Goal: Check status: Check status

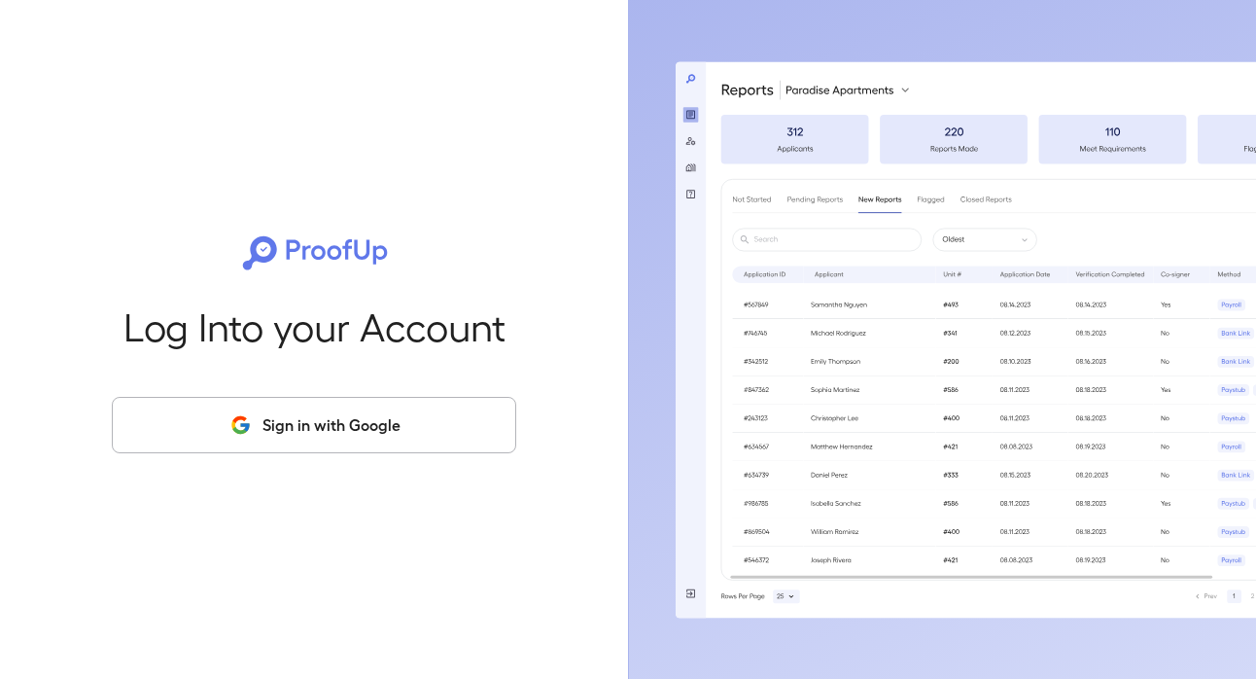
click at [310, 426] on button "Sign in with Google" at bounding box center [314, 425] width 405 height 56
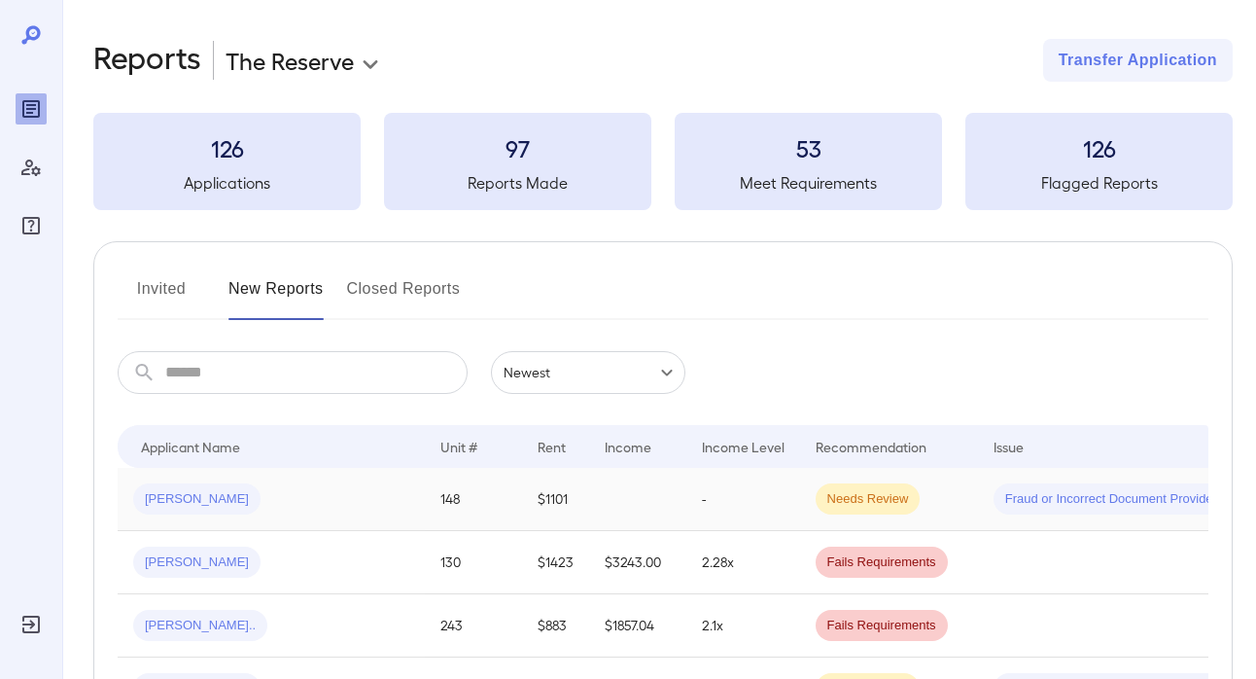
click at [197, 493] on span "[PERSON_NAME]" at bounding box center [196, 499] width 127 height 18
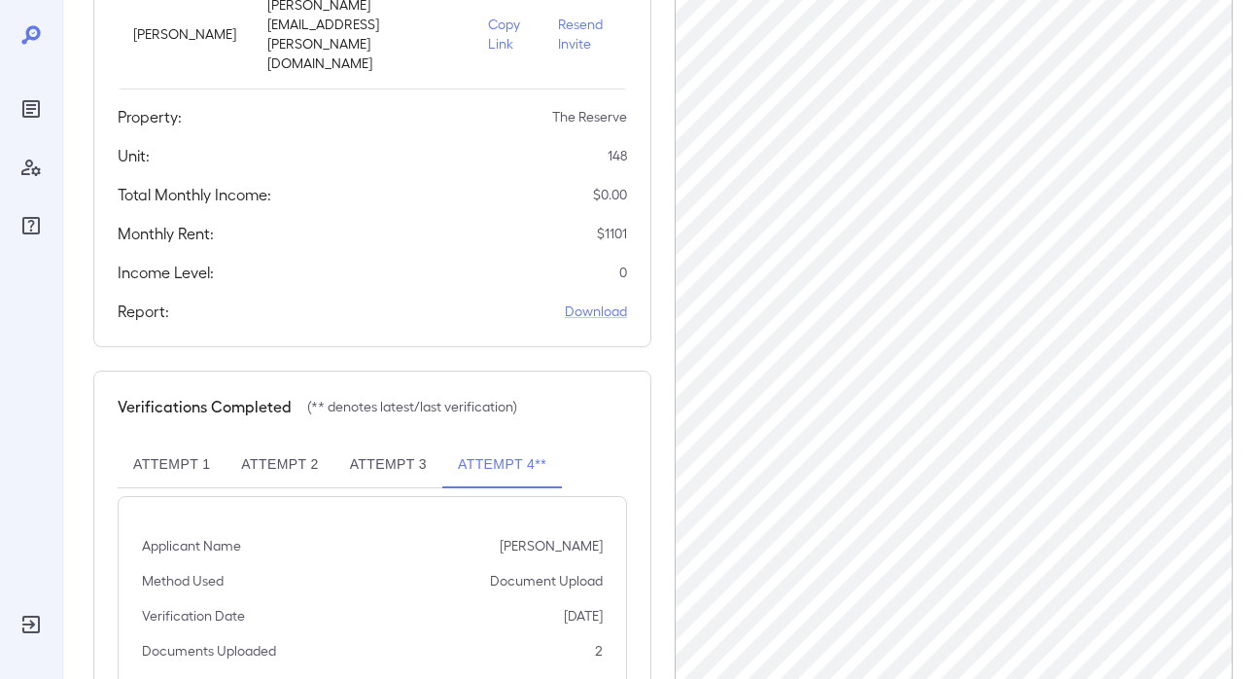
scroll to position [422, 0]
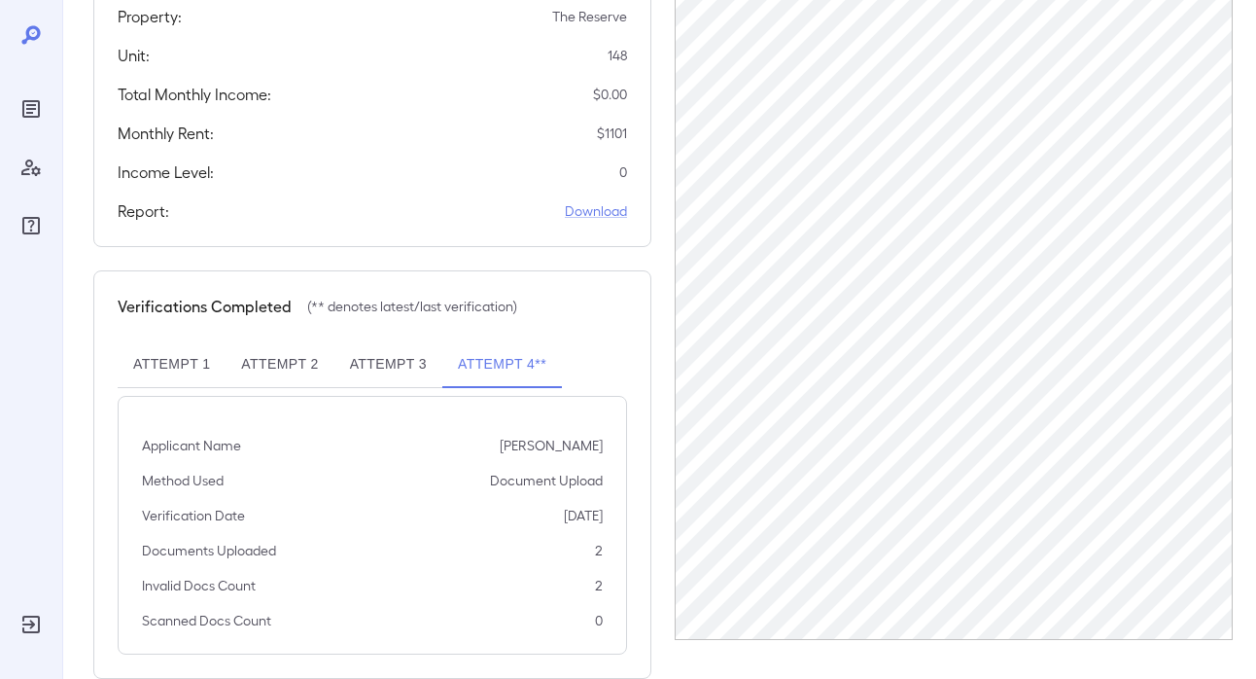
click at [199, 341] on button "Attempt 1" at bounding box center [172, 364] width 108 height 47
click at [275, 341] on button "Attempt 2" at bounding box center [280, 364] width 108 height 47
click at [404, 341] on button "Attempt 3" at bounding box center [389, 364] width 108 height 47
click at [500, 341] on button "Attempt 4**" at bounding box center [502, 364] width 120 height 47
click at [190, 341] on button "Attempt 1" at bounding box center [172, 364] width 108 height 47
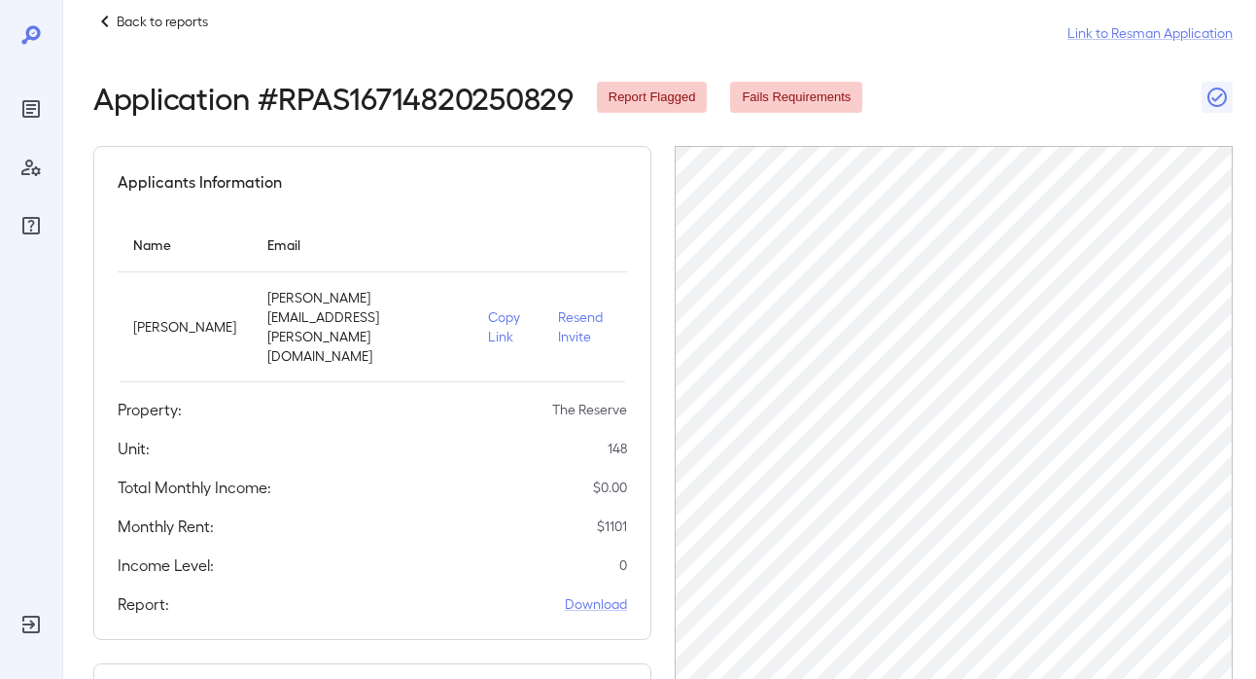
scroll to position [22, 0]
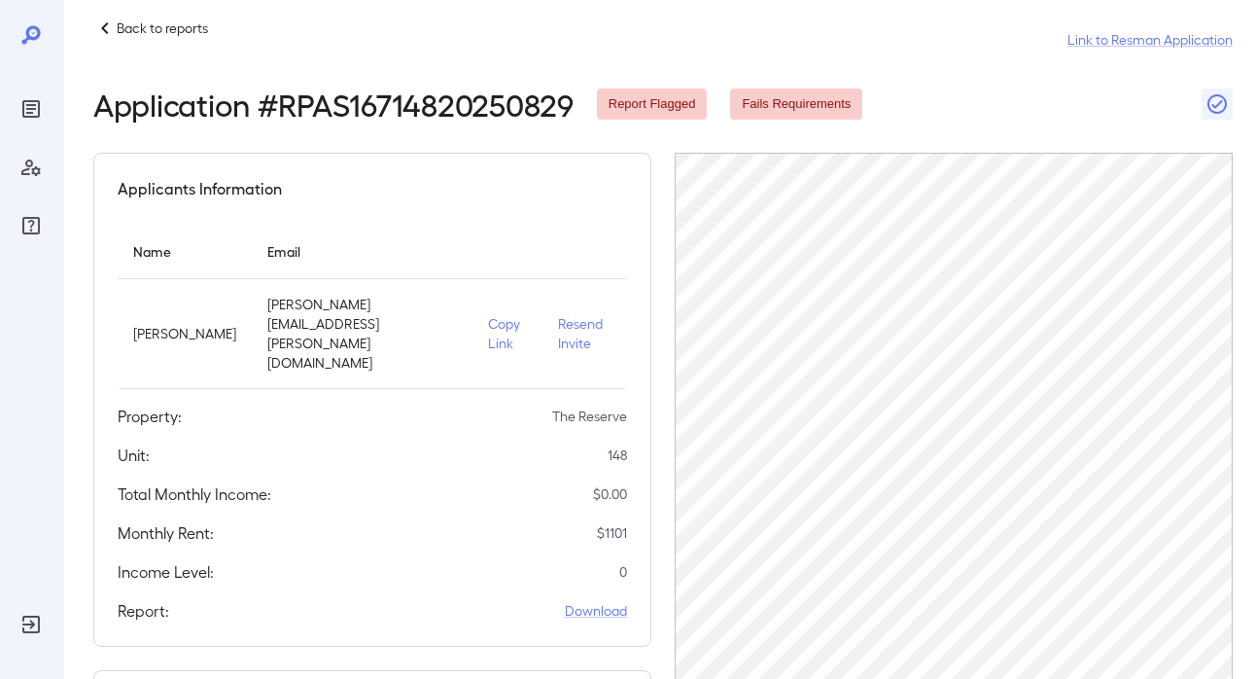
click at [488, 317] on p "Copy Link" at bounding box center [507, 333] width 39 height 39
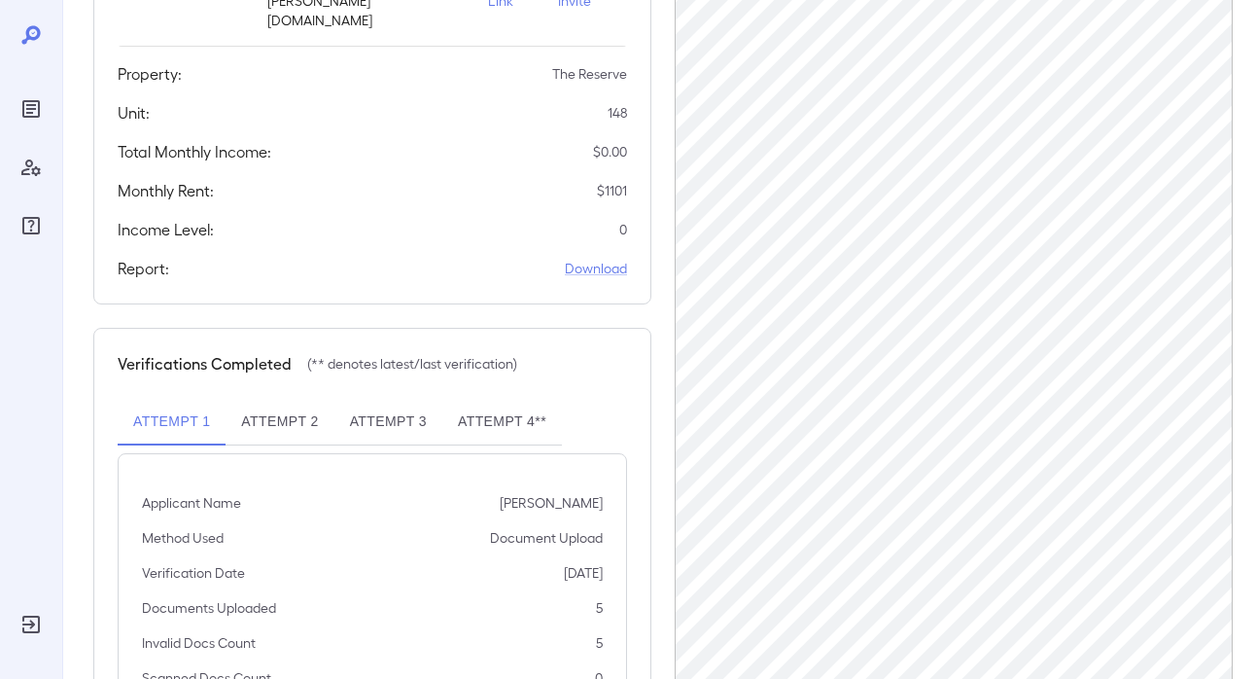
scroll to position [422, 0]
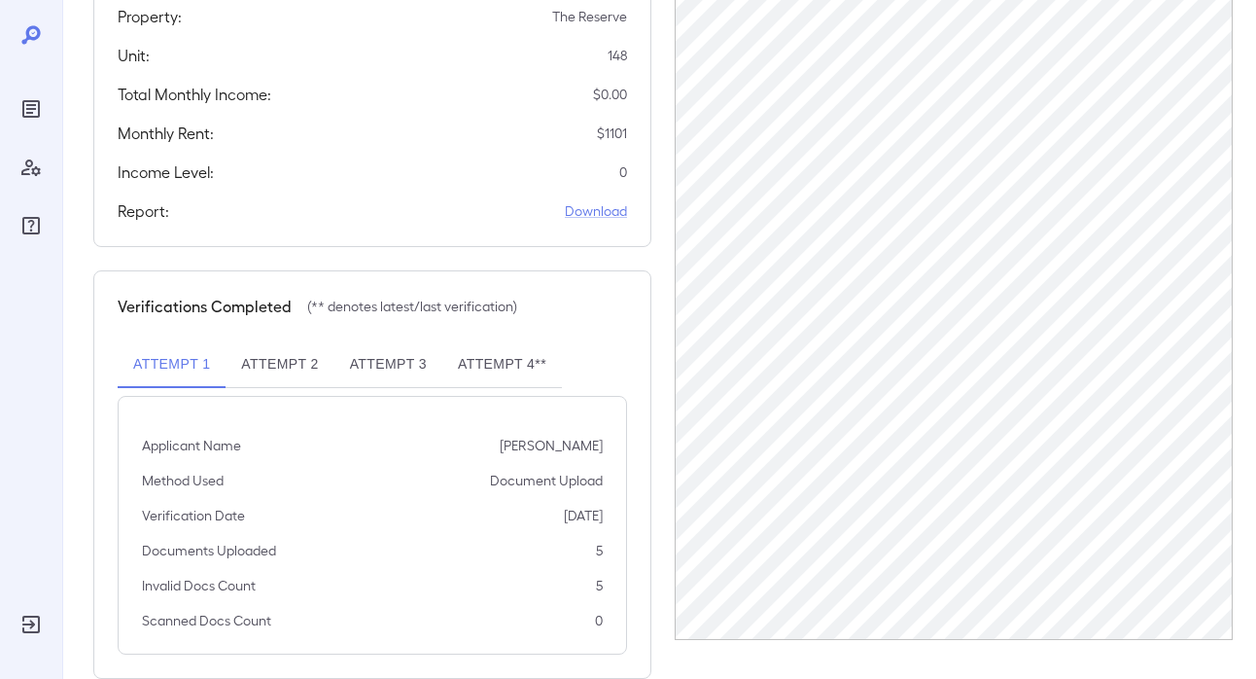
click at [273, 341] on button "Attempt 2" at bounding box center [280, 364] width 108 height 47
click at [375, 341] on button "Attempt 3" at bounding box center [389, 364] width 108 height 47
click at [476, 341] on button "Attempt 4**" at bounding box center [502, 364] width 120 height 47
click at [167, 341] on button "Attempt 1" at bounding box center [172, 364] width 108 height 47
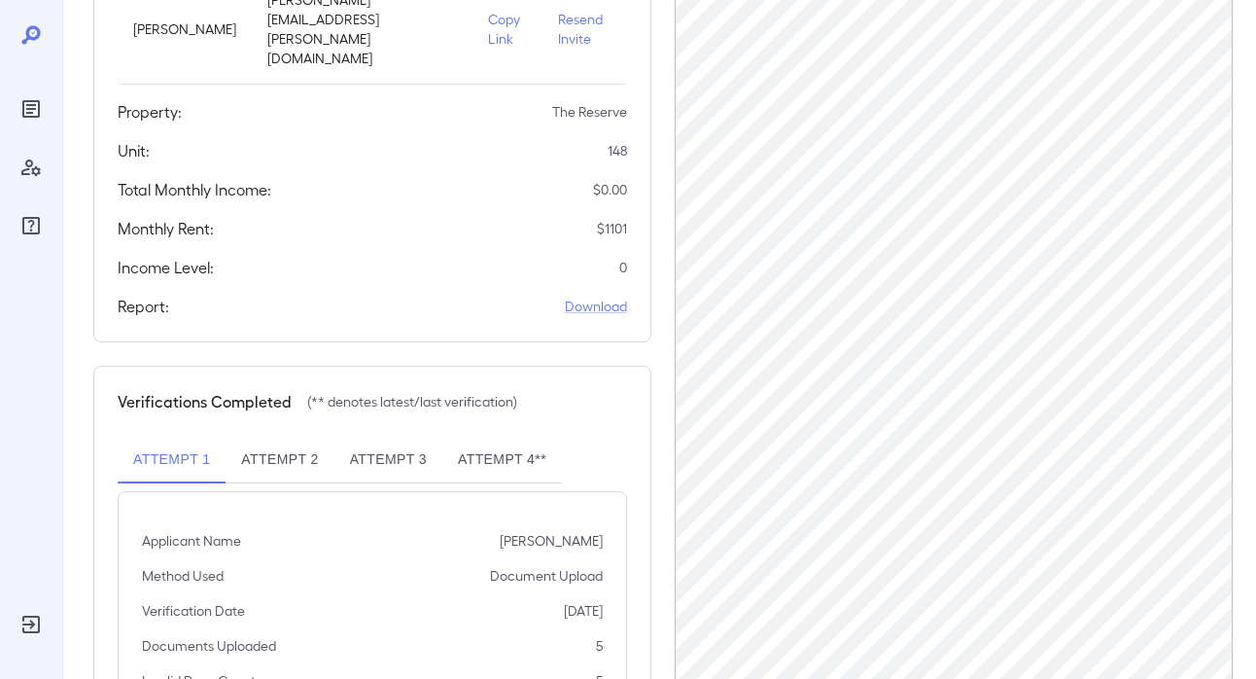
scroll to position [0, 0]
